Goal: Task Accomplishment & Management: Complete application form

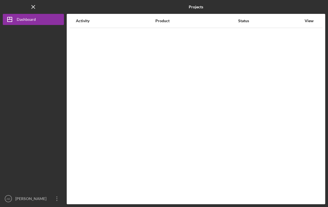
scroll to position [9, 0]
click at [240, 32] on div "Active" at bounding box center [237, 35] width 16 height 7
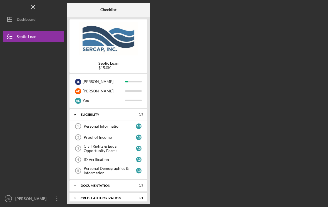
click at [132, 124] on div "Personal Information" at bounding box center [110, 126] width 52 height 4
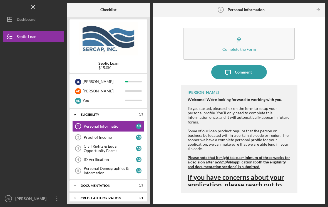
click at [254, 32] on button "Complete the Form Form" at bounding box center [239, 44] width 111 height 32
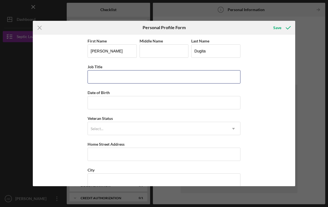
click at [214, 82] on input "Job Title" at bounding box center [164, 76] width 153 height 13
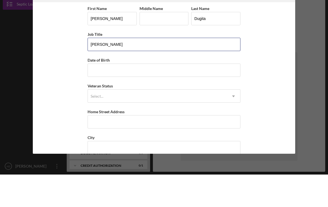
type input "[PERSON_NAME]"
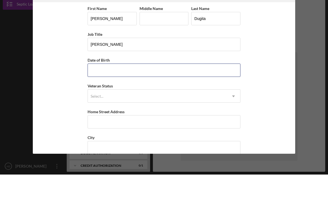
click at [206, 96] on input "Date of Birth" at bounding box center [164, 102] width 153 height 13
type input "[DATE]"
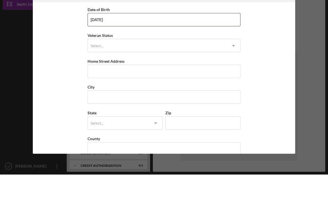
scroll to position [53, 0]
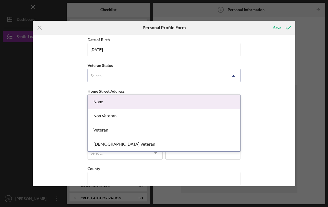
click at [219, 98] on div "None" at bounding box center [164, 102] width 152 height 14
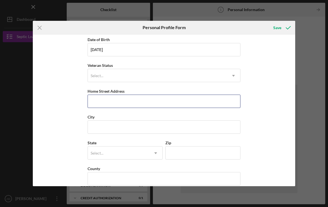
click at [215, 107] on input "Home Street Address" at bounding box center [164, 101] width 153 height 13
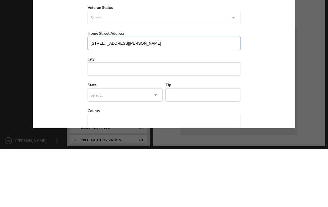
type input "[STREET_ADDRESS][PERSON_NAME]"
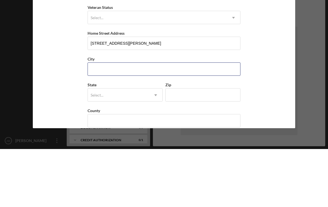
click at [197, 121] on input "City" at bounding box center [164, 127] width 153 height 13
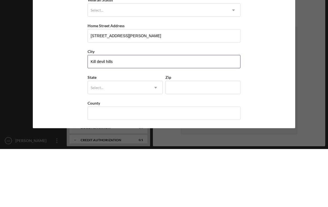
scroll to position [64, 0]
type input "Kill devil hills"
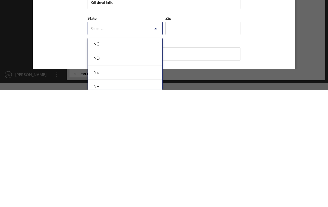
scroll to position [566, 0]
click at [142, 157] on div "NC" at bounding box center [125, 164] width 75 height 14
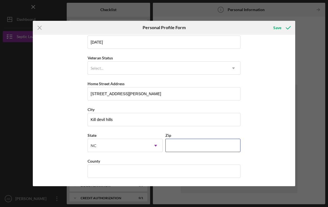
click at [196, 146] on input "Zip" at bounding box center [202, 145] width 75 height 13
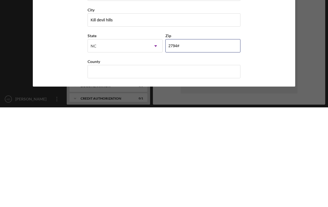
type input "27948"
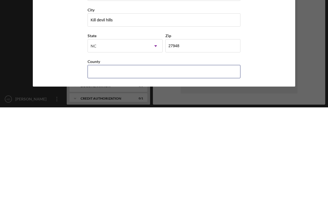
click at [100, 165] on input "County" at bounding box center [164, 171] width 153 height 13
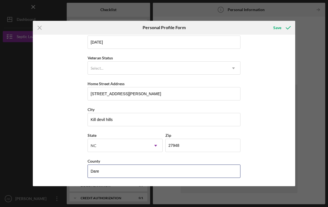
scroll to position [2, 0]
type input "Dare"
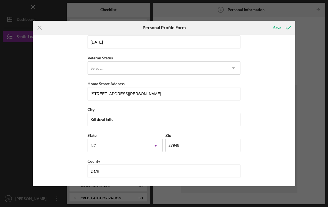
click at [281, 29] on div "Save" at bounding box center [277, 27] width 8 height 11
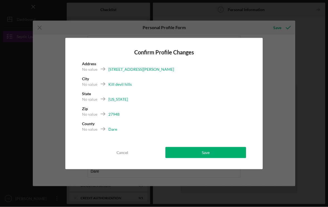
scroll to position [2, 0]
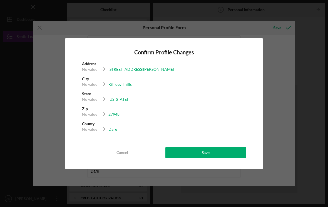
click at [217, 153] on button "Save" at bounding box center [205, 152] width 81 height 11
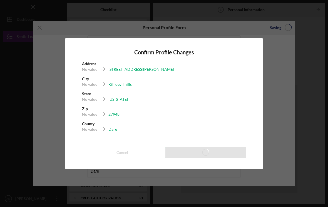
scroll to position [9, 0]
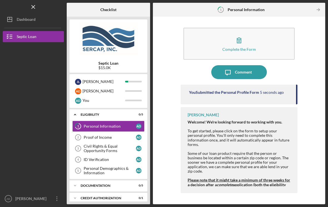
click at [93, 135] on div "Proof of Income" at bounding box center [110, 137] width 52 height 4
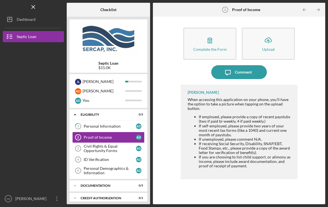
click at [84, 144] on div "Civil Rights & Equal Opportunity Forms" at bounding box center [110, 148] width 52 height 9
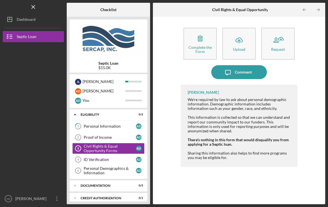
click at [201, 36] on icon "button" at bounding box center [200, 38] width 14 height 14
click at [78, 158] on tspan "4" at bounding box center [78, 159] width 2 height 3
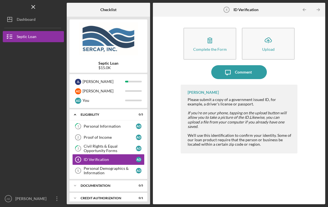
click at [220, 37] on button "Complete the Form Form" at bounding box center [210, 44] width 53 height 32
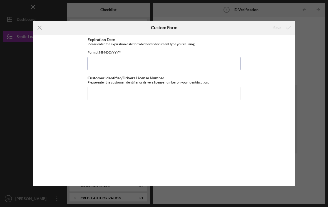
click at [104, 70] on input "Expiration Date" at bounding box center [164, 63] width 153 height 13
click at [233, 70] on input "Expiration Date" at bounding box center [164, 63] width 153 height 13
click at [257, 69] on div "Expiration Date Please enter the expiration date for whichever document type yo…" at bounding box center [164, 111] width 262 height 152
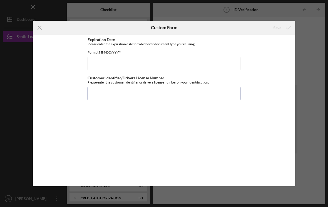
click at [219, 96] on input "Customer Identifier/Drivers License Number" at bounding box center [164, 93] width 153 height 13
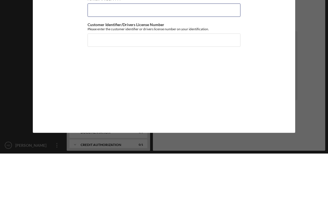
click at [169, 57] on input "Expiration Date" at bounding box center [164, 63] width 153 height 13
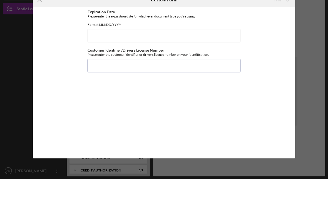
click at [145, 87] on input "Customer Identifier/Drivers License Number" at bounding box center [164, 93] width 153 height 13
type input "000010021185"
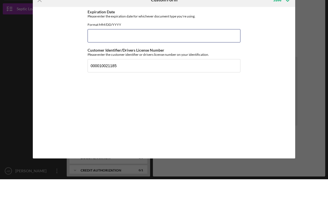
click at [203, 57] on input "Expiration Date" at bounding box center [164, 63] width 153 height 13
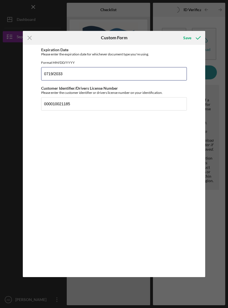
type input "0719/2033"
click at [187, 38] on div "Save" at bounding box center [187, 37] width 8 height 11
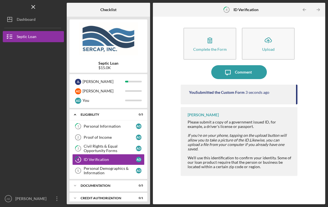
scroll to position [9, 0]
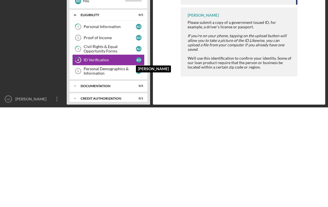
click at [136, 157] on div "A D" at bounding box center [140, 160] width 8 height 6
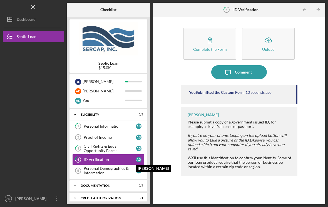
click at [220, 32] on button "Complete the Form Form" at bounding box center [210, 44] width 53 height 32
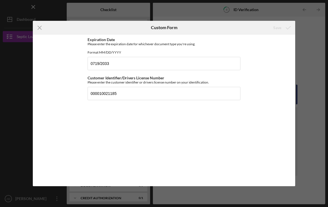
click at [37, 26] on icon "Icon/Menu Close" at bounding box center [40, 28] width 14 height 14
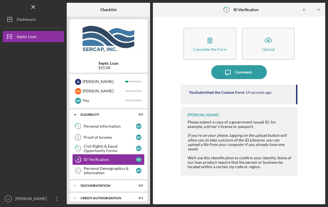
click at [273, 36] on icon "Icon/Upload" at bounding box center [268, 40] width 14 height 14
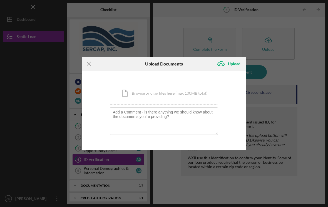
click at [192, 93] on div "Icon/Document Browse or drag files here (max 100MB total) Tap to choose files o…" at bounding box center [164, 93] width 108 height 23
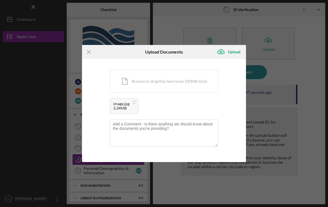
click at [202, 82] on div "Icon/Document Browse or drag files here (max 100MB total) Tap to choose files o…" at bounding box center [164, 81] width 108 height 23
click at [231, 51] on div "Upload" at bounding box center [234, 51] width 13 height 11
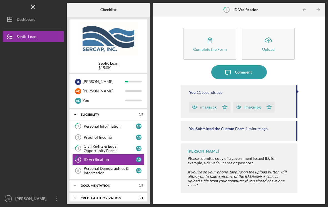
click at [284, 135] on div "You 11 seconds ago image.jpg Icon/Star image.jpg Icon/Star You Submitted the Cu…" at bounding box center [239, 140] width 117 height 111
click at [282, 157] on div "Please submit a copy of a government issued ID, for example, a driver's license…" at bounding box center [240, 181] width 104 height 49
click at [116, 167] on div "Personal Demographics & Information" at bounding box center [110, 171] width 52 height 9
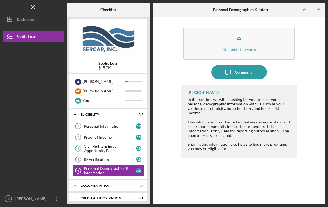
click at [255, 38] on button "Complete the Form Form" at bounding box center [239, 44] width 111 height 32
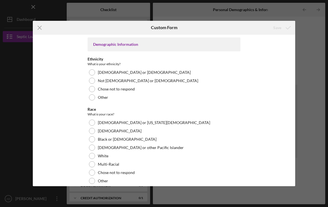
click at [97, 83] on div "Not [DEMOGRAPHIC_DATA] or [DEMOGRAPHIC_DATA]" at bounding box center [164, 81] width 153 height 8
click at [122, 139] on label "Black or [DEMOGRAPHIC_DATA]" at bounding box center [127, 139] width 59 height 4
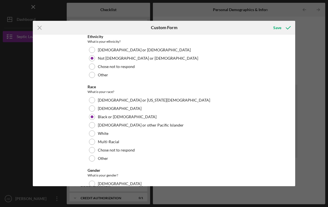
scroll to position [25, 0]
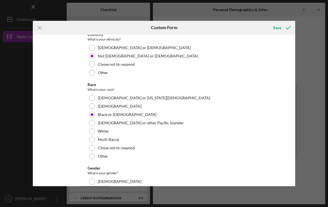
click at [121, 159] on div "Other" at bounding box center [164, 156] width 153 height 8
click at [113, 135] on div "White" at bounding box center [164, 131] width 153 height 8
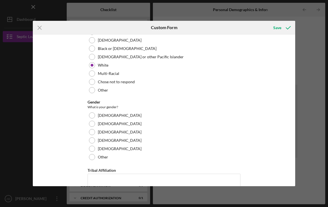
scroll to position [92, 0]
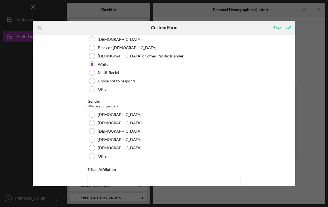
click at [103, 122] on label "[DEMOGRAPHIC_DATA]" at bounding box center [120, 123] width 44 height 4
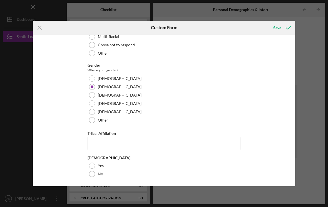
scroll to position [128, 0]
click at [96, 166] on div "Yes" at bounding box center [164, 166] width 153 height 8
click at [279, 29] on div "Save" at bounding box center [277, 27] width 8 height 11
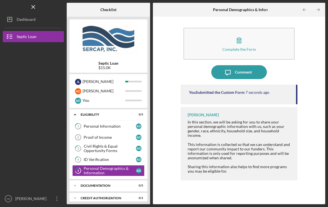
click at [140, 124] on div "A D" at bounding box center [139, 127] width 6 height 6
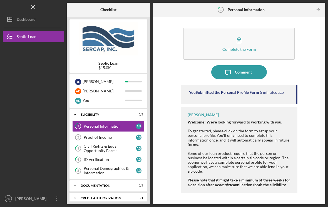
click at [247, 31] on button "Complete the Form Form" at bounding box center [239, 44] width 111 height 32
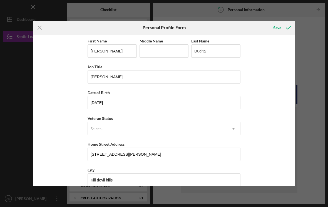
scroll to position [-1, 0]
click at [281, 29] on div "Save" at bounding box center [277, 27] width 8 height 11
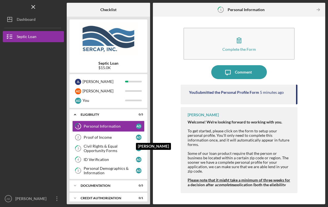
click at [142, 135] on div "A D" at bounding box center [140, 138] width 8 height 6
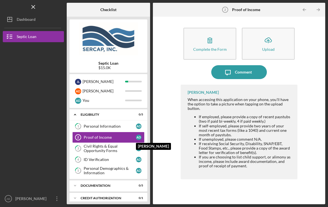
click at [222, 47] on div "Complete the Form" at bounding box center [210, 49] width 34 height 4
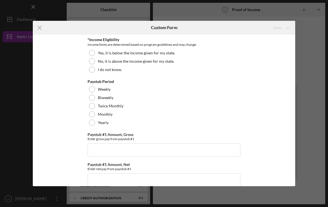
click at [94, 71] on div at bounding box center [92, 70] width 6 height 6
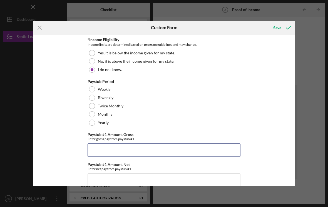
click at [137, 150] on input "Paystub #1 Amount, Gross" at bounding box center [164, 150] width 153 height 13
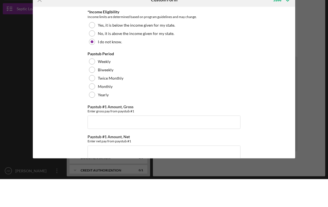
click at [95, 86] on div at bounding box center [92, 89] width 6 height 6
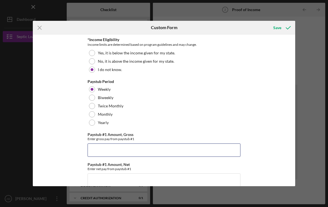
click at [100, 151] on input "Paystub #1 Amount, Gross" at bounding box center [164, 150] width 153 height 13
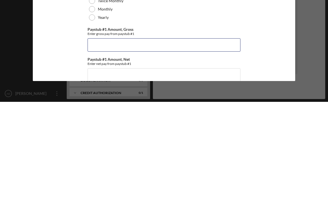
click at [158, 144] on input "Paystub #1 Amount, Gross" at bounding box center [164, 150] width 153 height 13
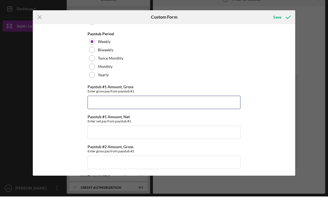
scroll to position [45, 0]
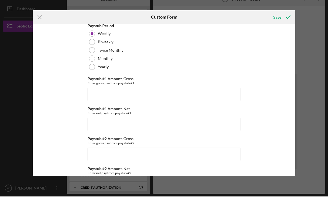
click at [161, 40] on div "Weekly" at bounding box center [164, 44] width 153 height 8
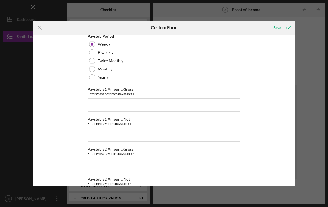
click at [38, 26] on icon "Icon/Menu Close" at bounding box center [40, 28] width 14 height 14
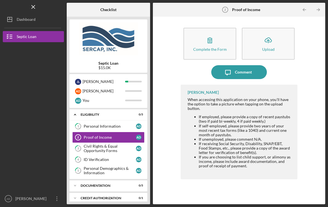
click at [219, 47] on div "Complete the Form" at bounding box center [210, 49] width 34 height 4
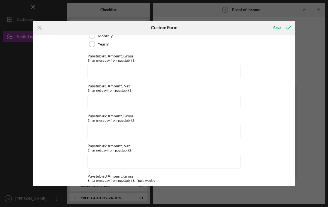
click at [280, 26] on div "Save" at bounding box center [277, 27] width 8 height 11
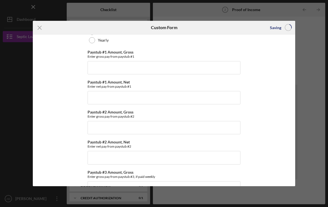
scroll to position [83, 0]
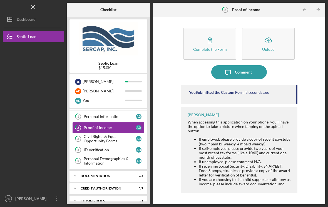
scroll to position [9, 0]
click at [130, 145] on link "4 ID Verification A D" at bounding box center [108, 150] width 72 height 11
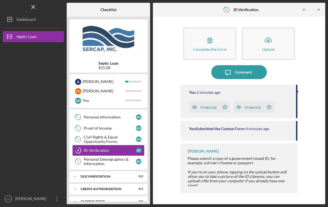
click at [254, 66] on button "Icon/Message Comment" at bounding box center [239, 72] width 56 height 14
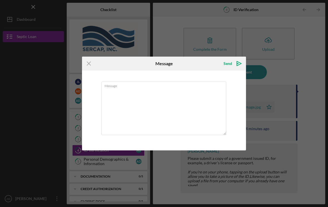
click at [85, 65] on icon "Icon/Menu Close" at bounding box center [89, 64] width 14 height 14
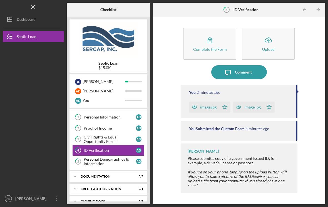
click at [140, 171] on div "Icon/Expander Documentation 0 / 5" at bounding box center [109, 176] width 78 height 11
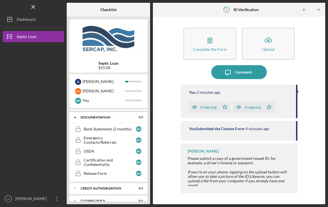
scroll to position [68, 0]
click at [136, 137] on div "Emergency Contacts/Referrals" at bounding box center [110, 141] width 52 height 9
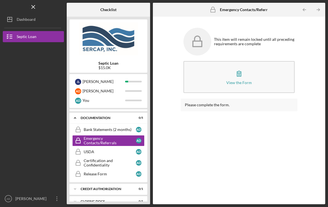
click at [239, 71] on icon "button" at bounding box center [239, 74] width 14 height 14
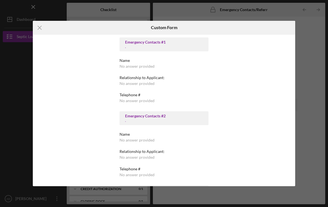
click at [172, 44] on div "Emergency Contacts #1" at bounding box center [164, 42] width 78 height 4
click at [156, 66] on div "Name No answer provided" at bounding box center [164, 63] width 89 height 10
click at [148, 80] on div "Relationship to Applicant: No answer provided" at bounding box center [164, 81] width 89 height 10
click at [154, 114] on div "Emergency Contacts #2" at bounding box center [164, 116] width 78 height 4
click at [157, 131] on div "Emergency Contacts #1 . Name No answer provided Relationship to Applicant: No a…" at bounding box center [164, 199] width 89 height 323
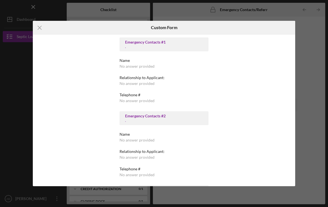
click at [41, 33] on icon "Icon/Menu Close" at bounding box center [40, 28] width 14 height 14
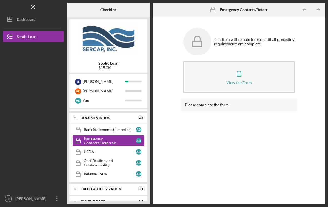
click at [132, 116] on div "Documentation" at bounding box center [106, 117] width 51 height 3
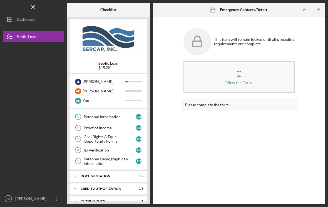
scroll to position [9, 0]
click at [138, 159] on div "A D" at bounding box center [139, 162] width 6 height 6
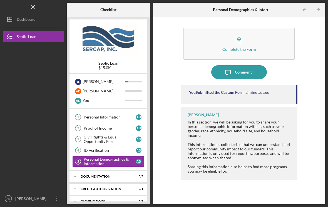
click at [139, 145] on link "4 ID Verification A D" at bounding box center [108, 150] width 72 height 11
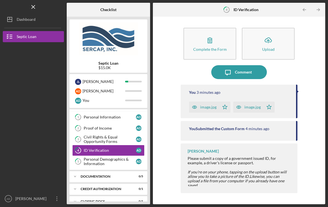
click at [84, 122] on icon "2" at bounding box center [78, 129] width 14 height 14
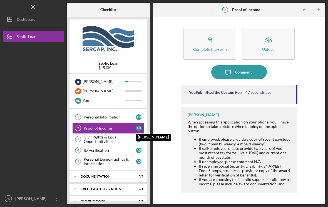
click at [139, 126] on div "A D" at bounding box center [139, 129] width 6 height 6
click at [140, 115] on div "A D" at bounding box center [139, 118] width 6 height 6
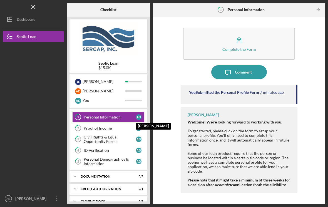
click at [243, 33] on icon "button" at bounding box center [239, 40] width 14 height 14
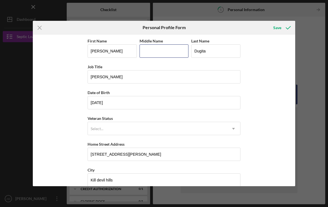
click at [160, 44] on input "Middle Name" at bounding box center [164, 50] width 49 height 13
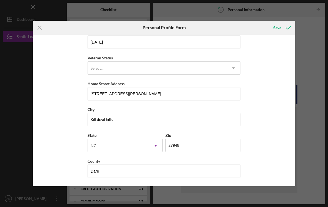
scroll to position [64, 0]
type input "[PERSON_NAME]"
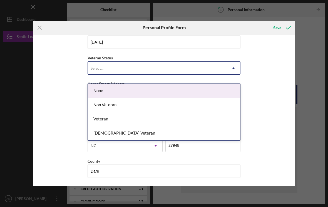
click at [210, 85] on div "None" at bounding box center [164, 91] width 152 height 14
click at [162, 99] on div "Non Veteran" at bounding box center [164, 105] width 152 height 14
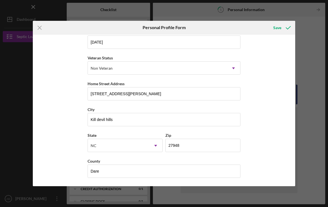
click at [274, 30] on div "Save" at bounding box center [277, 27] width 8 height 11
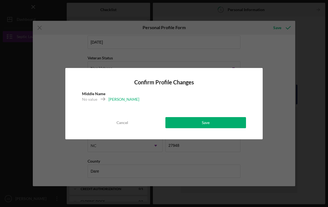
click at [208, 124] on div "Save" at bounding box center [206, 122] width 8 height 11
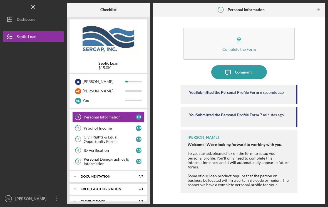
click at [248, 65] on div "Comment" at bounding box center [243, 72] width 17 height 14
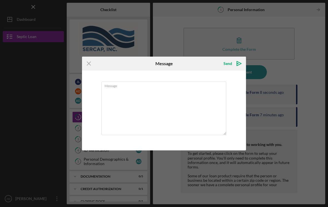
click at [89, 63] on icon "Icon/Menu Close" at bounding box center [89, 64] width 14 height 14
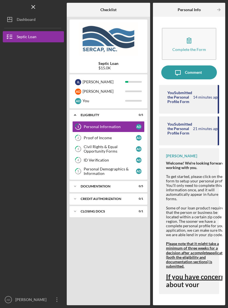
click at [26, 207] on div "[PERSON_NAME]" at bounding box center [32, 300] width 36 height 13
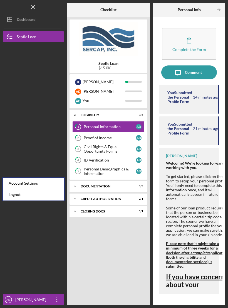
click at [21, 194] on link "Logout" at bounding box center [33, 194] width 61 height 11
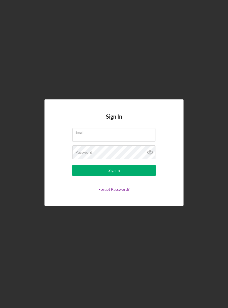
click at [83, 139] on input "Email" at bounding box center [113, 134] width 83 height 13
type input "[EMAIL_ADDRESS][DOMAIN_NAME]"
click at [114, 175] on button "Sign In" at bounding box center [113, 170] width 83 height 11
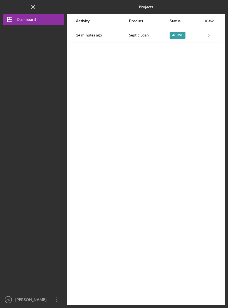
click at [33, 207] on div at bounding box center [33, 159] width 61 height 269
click at [31, 207] on div "[PERSON_NAME]" at bounding box center [32, 300] width 36 height 13
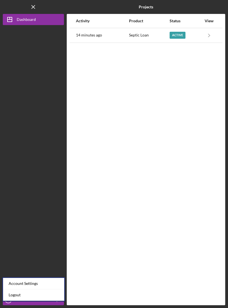
click at [24, 207] on link "Logout" at bounding box center [33, 294] width 61 height 11
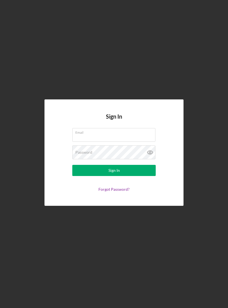
click at [83, 133] on label "Email" at bounding box center [115, 131] width 80 height 6
click at [83, 133] on input "Email" at bounding box center [113, 134] width 83 height 13
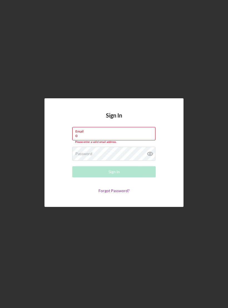
type input "[EMAIL_ADDRESS][DOMAIN_NAME]"
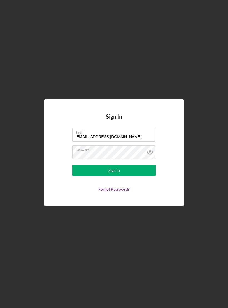
click at [90, 176] on button "Sign In" at bounding box center [113, 170] width 83 height 11
